Goal: Task Accomplishment & Management: Manage account settings

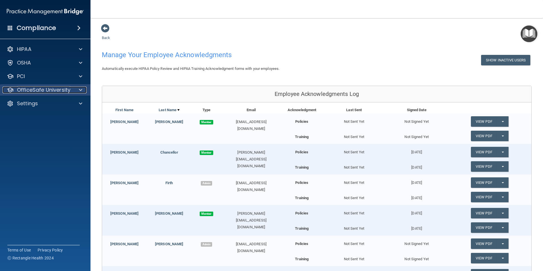
click at [75, 92] on div at bounding box center [80, 89] width 14 height 7
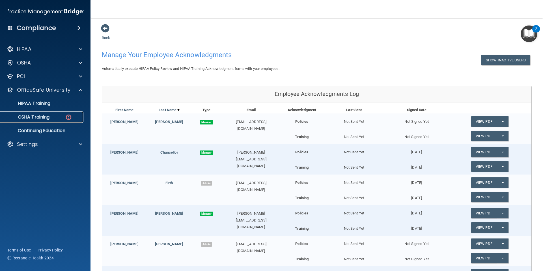
click at [42, 118] on p "OSHA Training" at bounding box center [27, 117] width 46 height 6
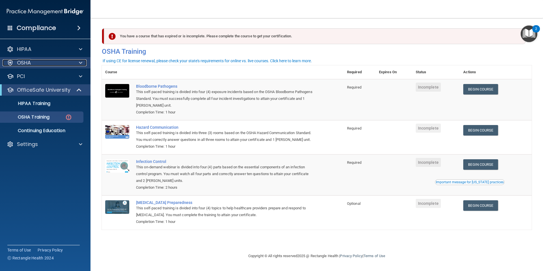
click at [78, 64] on div at bounding box center [80, 62] width 14 height 7
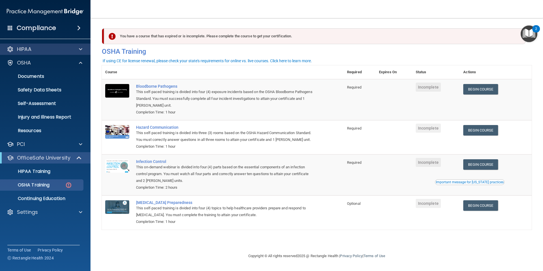
click at [53, 53] on div "HIPAA" at bounding box center [45, 49] width 91 height 11
click at [79, 50] on span at bounding box center [80, 49] width 3 height 7
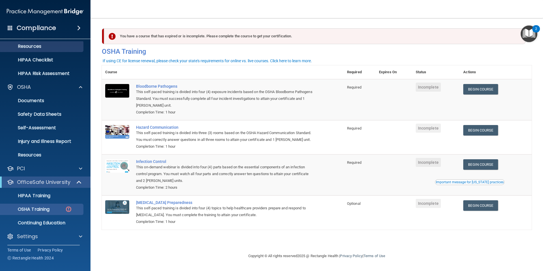
scroll to position [71, 0]
click at [59, 74] on p "HIPAA Risk Assessment" at bounding box center [42, 73] width 77 height 6
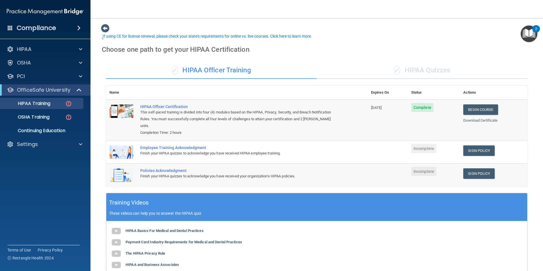
scroll to position [21, 0]
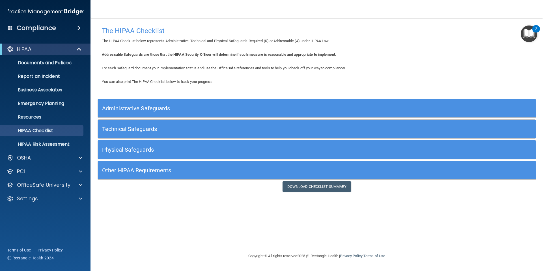
click at [246, 106] on h5 "Administrative Safeguards" at bounding box center [262, 108] width 320 height 6
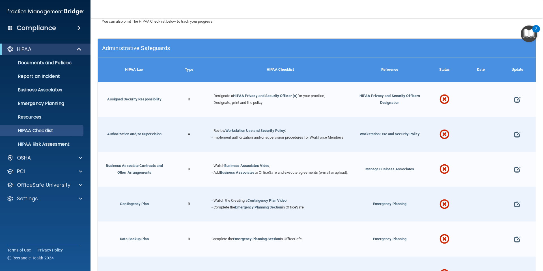
scroll to position [60, 0]
click at [517, 98] on span at bounding box center [517, 99] width 6 height 18
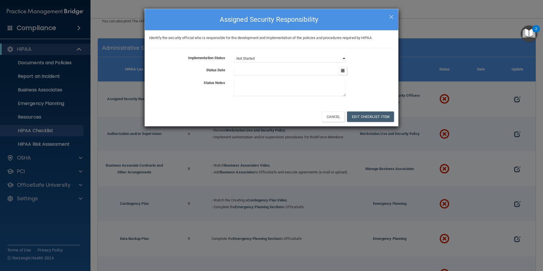
click at [298, 57] on select "Not Started In Progress Completed" at bounding box center [289, 59] width 112 height 8
select select "completed"
click at [233, 55] on select "Not Started In Progress Completed" at bounding box center [289, 59] width 112 height 8
click at [293, 73] on input "text" at bounding box center [285, 71] width 104 height 8
drag, startPoint x: 345, startPoint y: 73, endPoint x: 341, endPoint y: 73, distance: 3.4
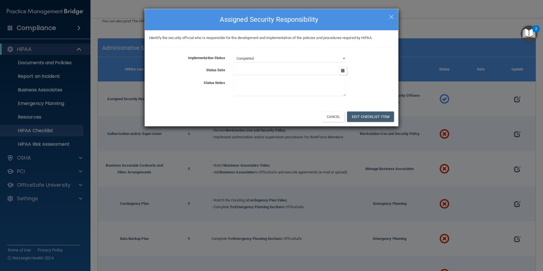
click at [345, 73] on div "September 2025 Mon Tue Wed Thu Fri Sat Sun 01 02 03 04 05 06 07 08 09 10 11 12 …" at bounding box center [313, 71] width 169 height 8
click at [341, 73] on button "button" at bounding box center [343, 71] width 8 height 8
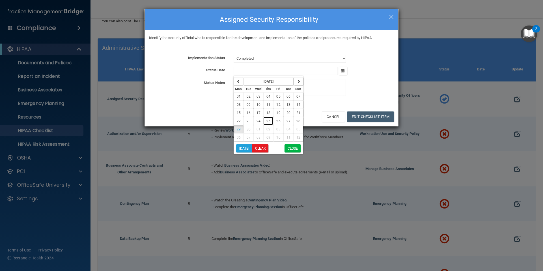
click at [267, 122] on span "25" at bounding box center [268, 121] width 4 height 4
type input "9/25/25"
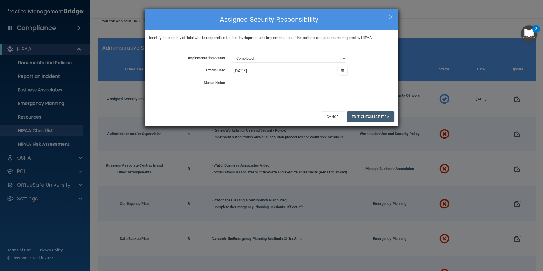
click at [251, 92] on textarea at bounding box center [289, 87] width 112 height 17
click at [372, 119] on button "Edit Checklist Item" at bounding box center [370, 116] width 47 height 10
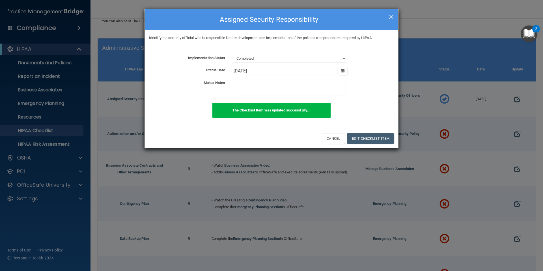
click at [389, 15] on span "×" at bounding box center [391, 15] width 5 height 11
select select "not_started"
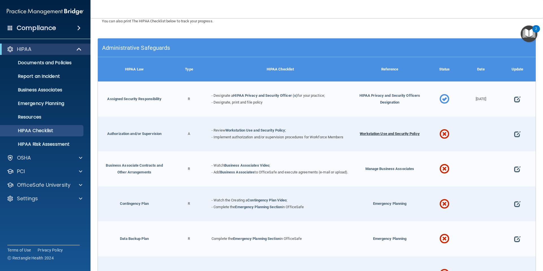
click at [376, 133] on span "Workstation Use and Security Policy" at bounding box center [390, 133] width 60 height 4
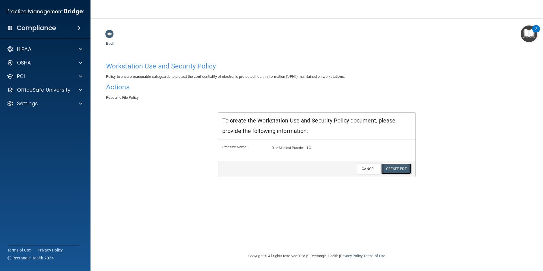
click at [392, 172] on link "Create PDF" at bounding box center [396, 168] width 30 height 10
click at [110, 43] on link "Back" at bounding box center [110, 39] width 8 height 11
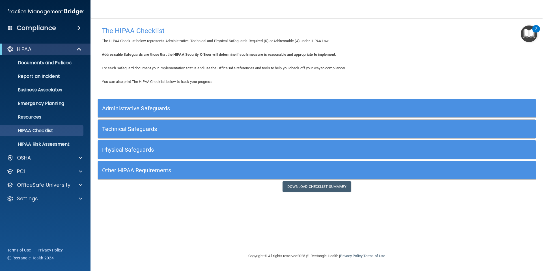
click at [340, 109] on h5 "Administrative Safeguards" at bounding box center [262, 108] width 320 height 6
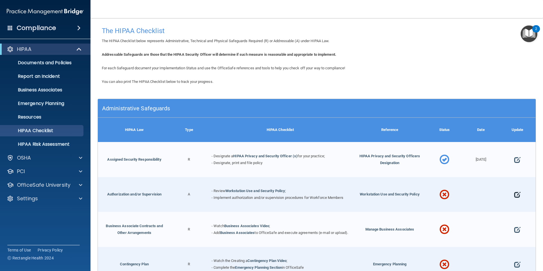
click at [519, 196] on span at bounding box center [517, 195] width 6 height 18
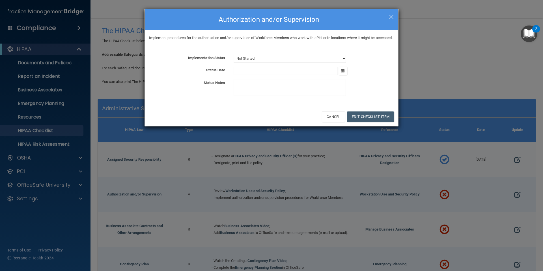
click at [252, 62] on select "Not Started In Progress Completed" at bounding box center [289, 59] width 112 height 8
select select "completed"
click at [233, 61] on select "Not Started In Progress Completed" at bounding box center [289, 59] width 112 height 8
click at [341, 75] on button "button" at bounding box center [343, 71] width 8 height 8
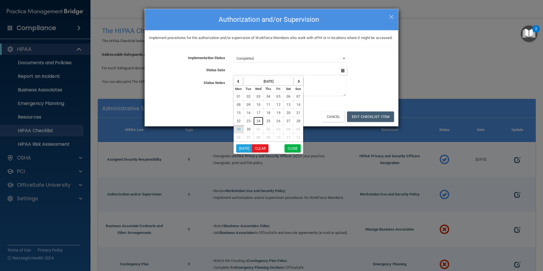
click at [256, 123] on span "24" at bounding box center [258, 121] width 4 height 4
type input "[DATE]"
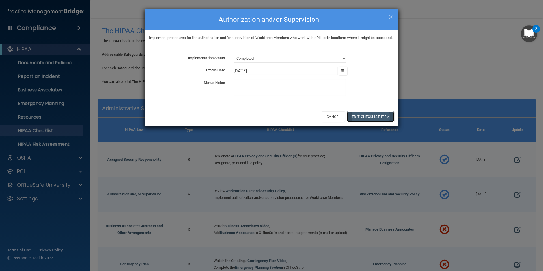
click at [358, 122] on button "Edit Checklist Item" at bounding box center [370, 116] width 47 height 10
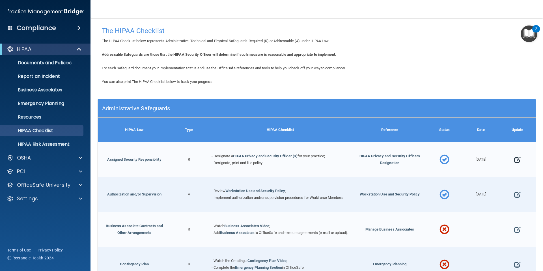
click at [519, 159] on span at bounding box center [517, 160] width 6 height 18
select select "completed"
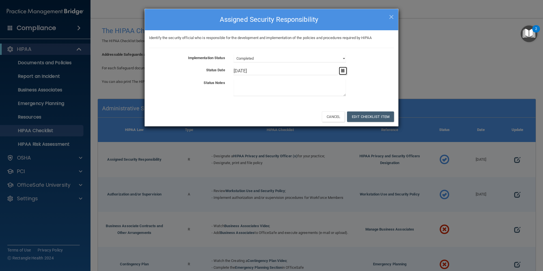
click at [343, 72] on icon "button" at bounding box center [343, 71] width 4 height 4
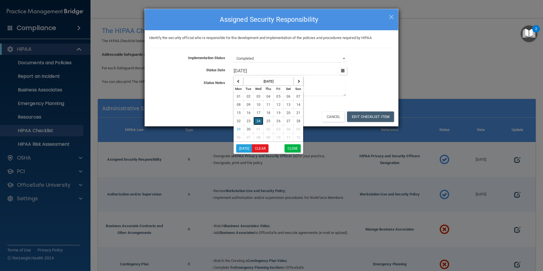
click at [258, 121] on span "24" at bounding box center [258, 121] width 4 height 4
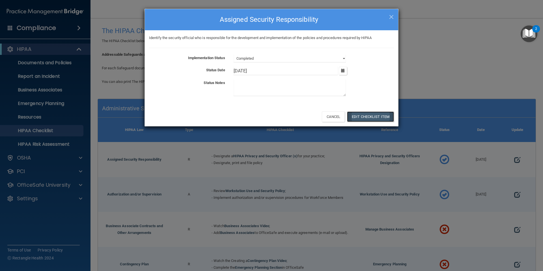
click at [371, 119] on button "Edit Checklist Item" at bounding box center [370, 116] width 47 height 10
type input "[DATE]"
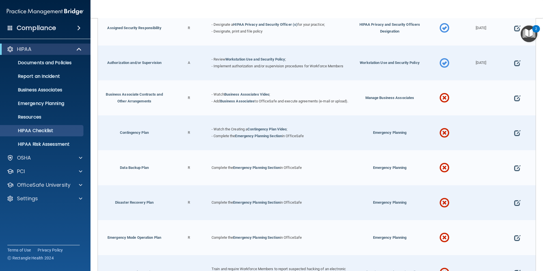
scroll to position [133, 0]
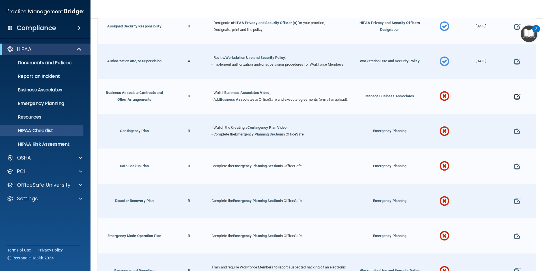
click at [519, 99] on span at bounding box center [517, 97] width 6 height 18
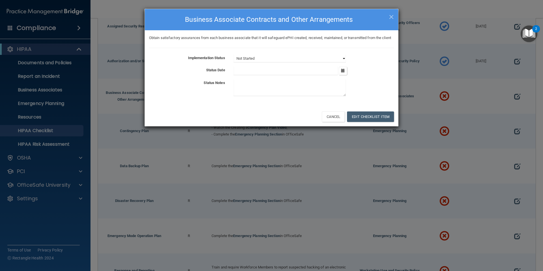
click at [295, 62] on select "Not Started In Progress Completed" at bounding box center [289, 59] width 112 height 8
select select "in_progress"
click at [233, 61] on select "Not Started In Progress Completed" at bounding box center [289, 59] width 112 height 8
click at [342, 72] on icon "button" at bounding box center [343, 71] width 4 height 4
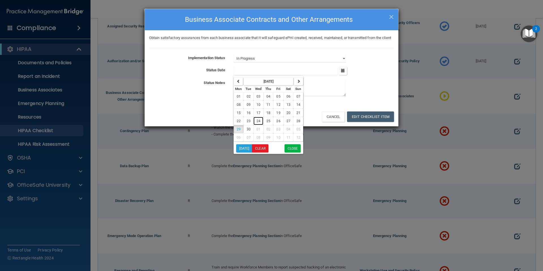
click at [258, 123] on span "24" at bounding box center [258, 121] width 4 height 4
type input "[DATE]"
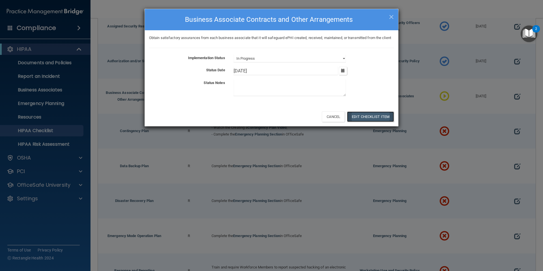
click at [375, 121] on button "Edit Checklist Item" at bounding box center [370, 116] width 47 height 10
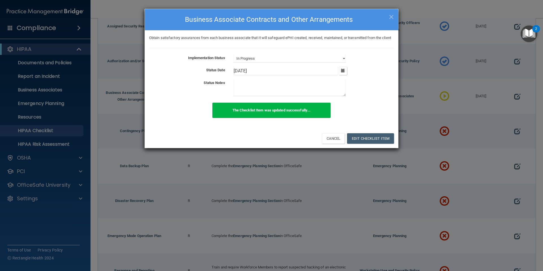
click at [391, 15] on span "×" at bounding box center [391, 15] width 5 height 11
select select "not_started"
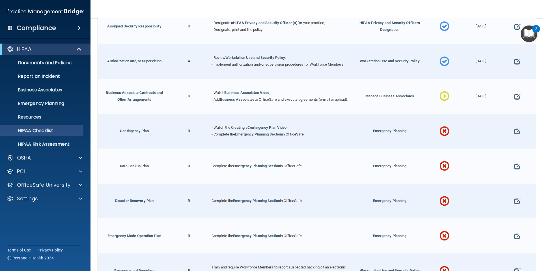
scroll to position [125, 0]
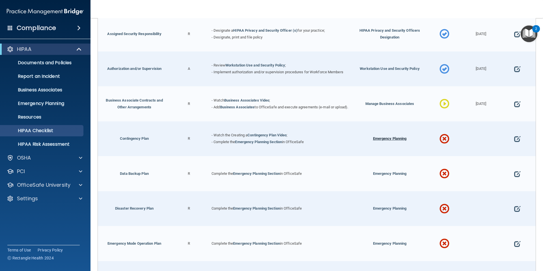
click at [396, 140] on span "Emergency Planning" at bounding box center [390, 138] width 34 height 4
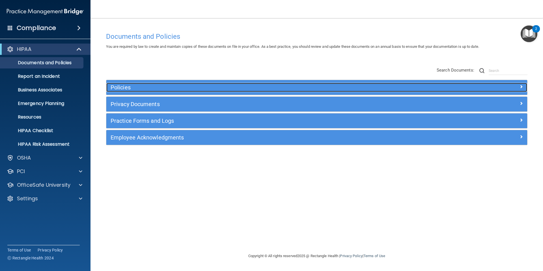
click at [235, 86] on h5 "Policies" at bounding box center [264, 87] width 307 height 6
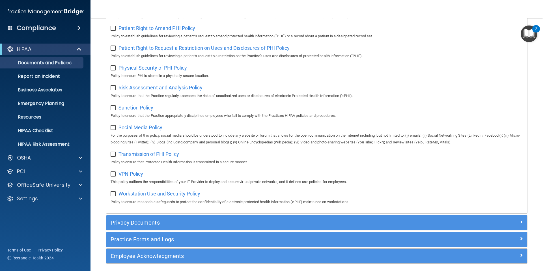
scroll to position [362, 0]
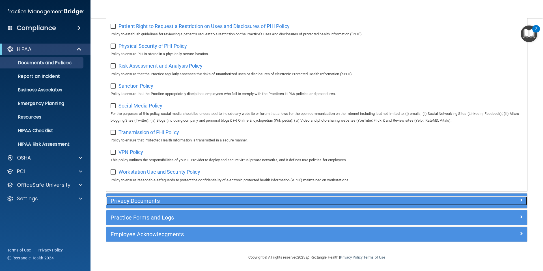
click at [317, 200] on h5 "Privacy Documents" at bounding box center [264, 201] width 307 height 6
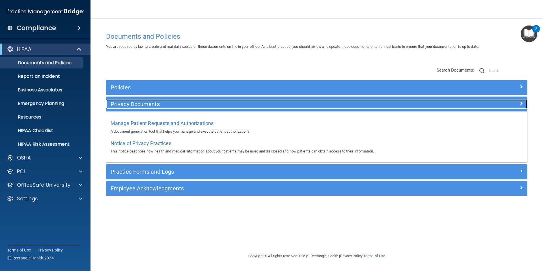
scroll to position [0, 0]
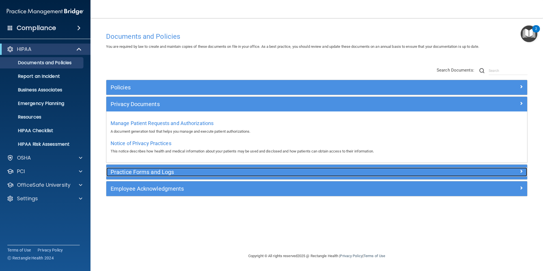
click at [307, 170] on h5 "Practice Forms and Logs" at bounding box center [264, 172] width 307 height 6
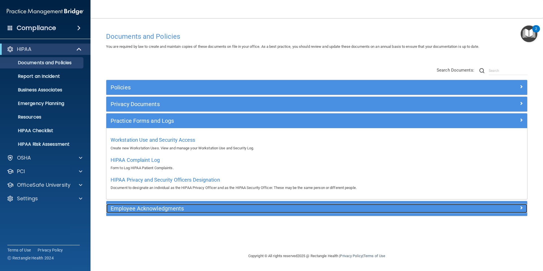
click at [301, 210] on h5 "Employee Acknowledgments" at bounding box center [264, 208] width 307 height 6
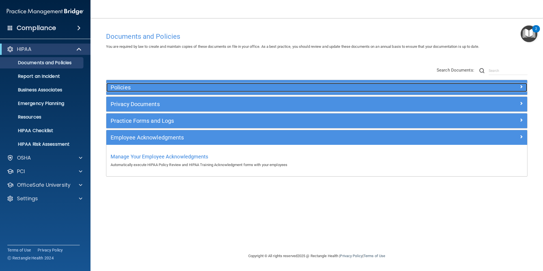
click at [278, 88] on h5 "Policies" at bounding box center [264, 87] width 307 height 6
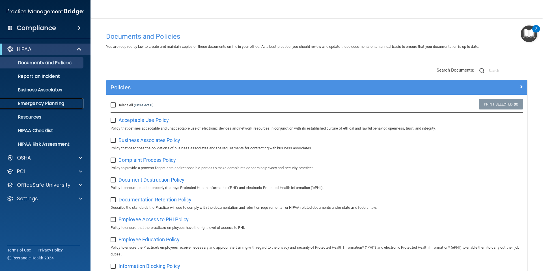
click at [49, 103] on p "Emergency Planning" at bounding box center [42, 104] width 77 height 6
